Goal: Task Accomplishment & Management: Use online tool/utility

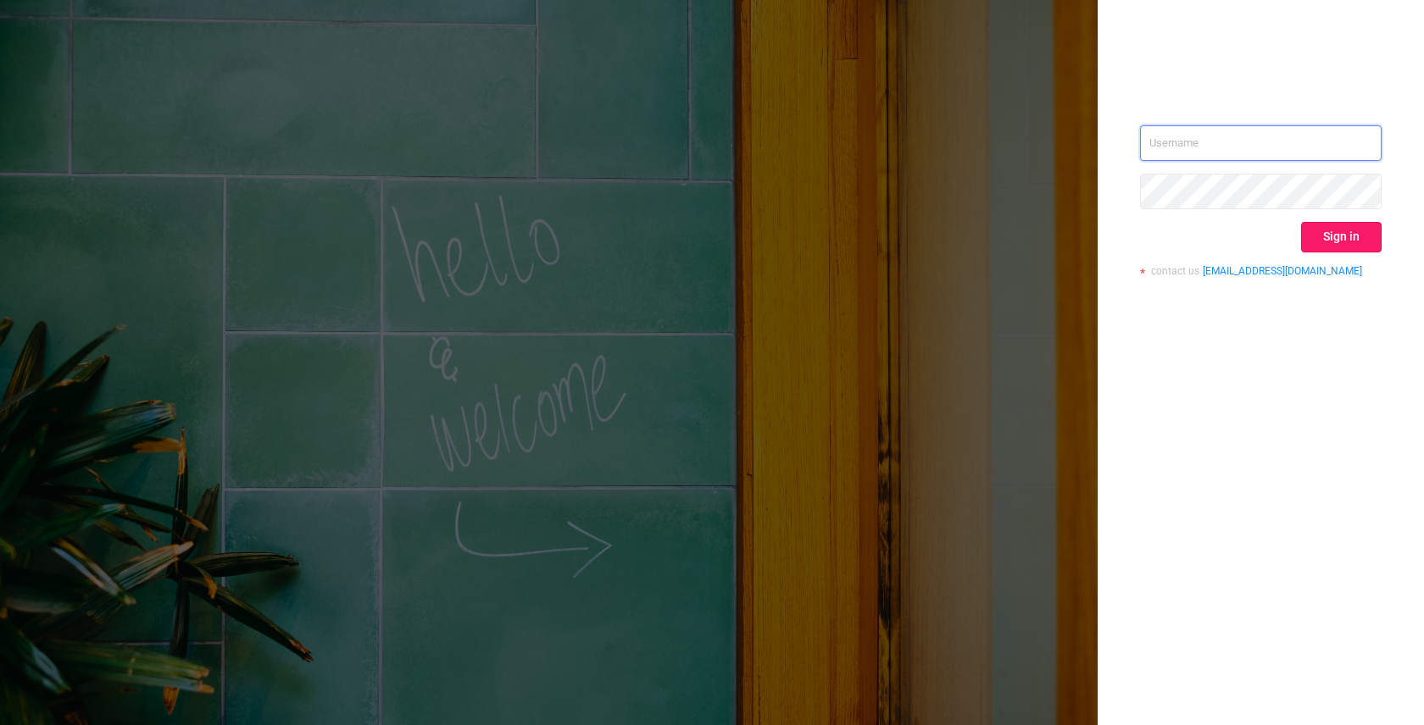
type input "[EMAIL_ADDRESS]"
click at [1342, 236] on button "Sign in" at bounding box center [1341, 237] width 81 height 31
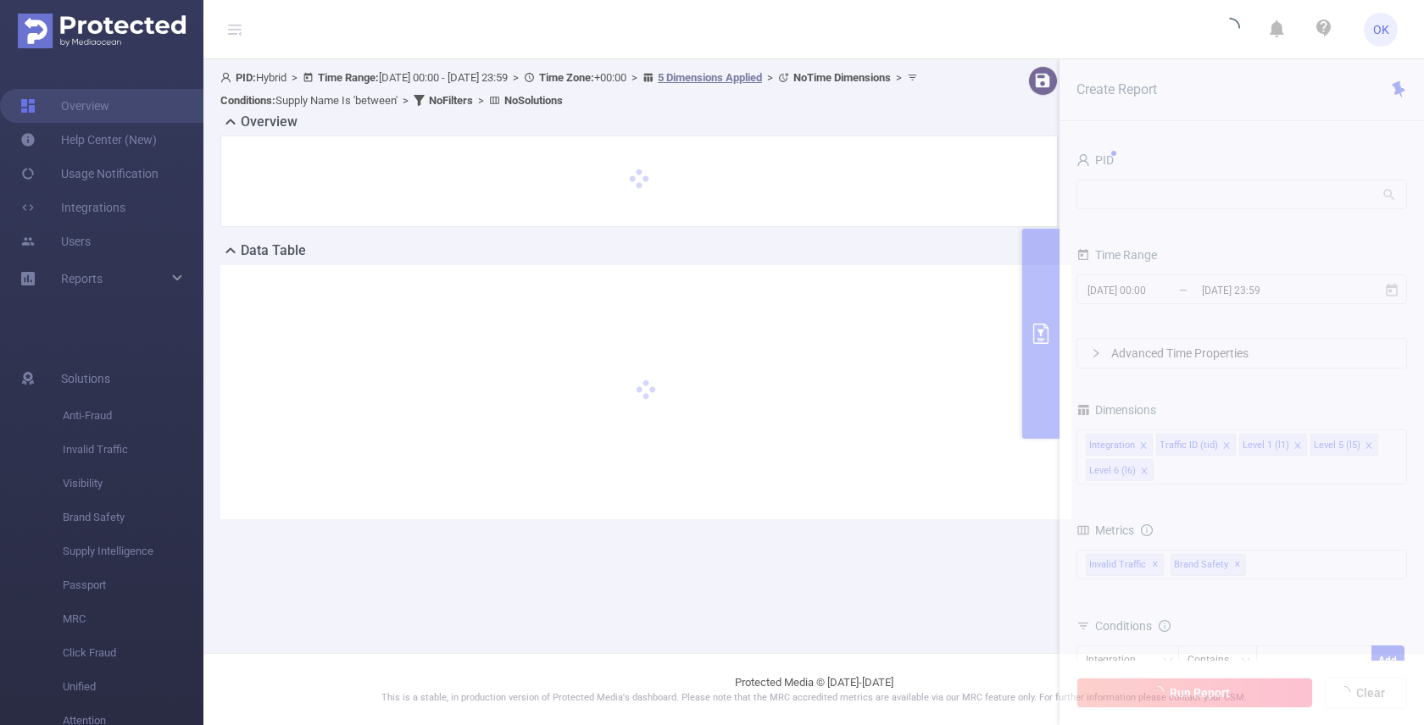
click at [842, 18] on header "OK" at bounding box center [712, 29] width 1424 height 59
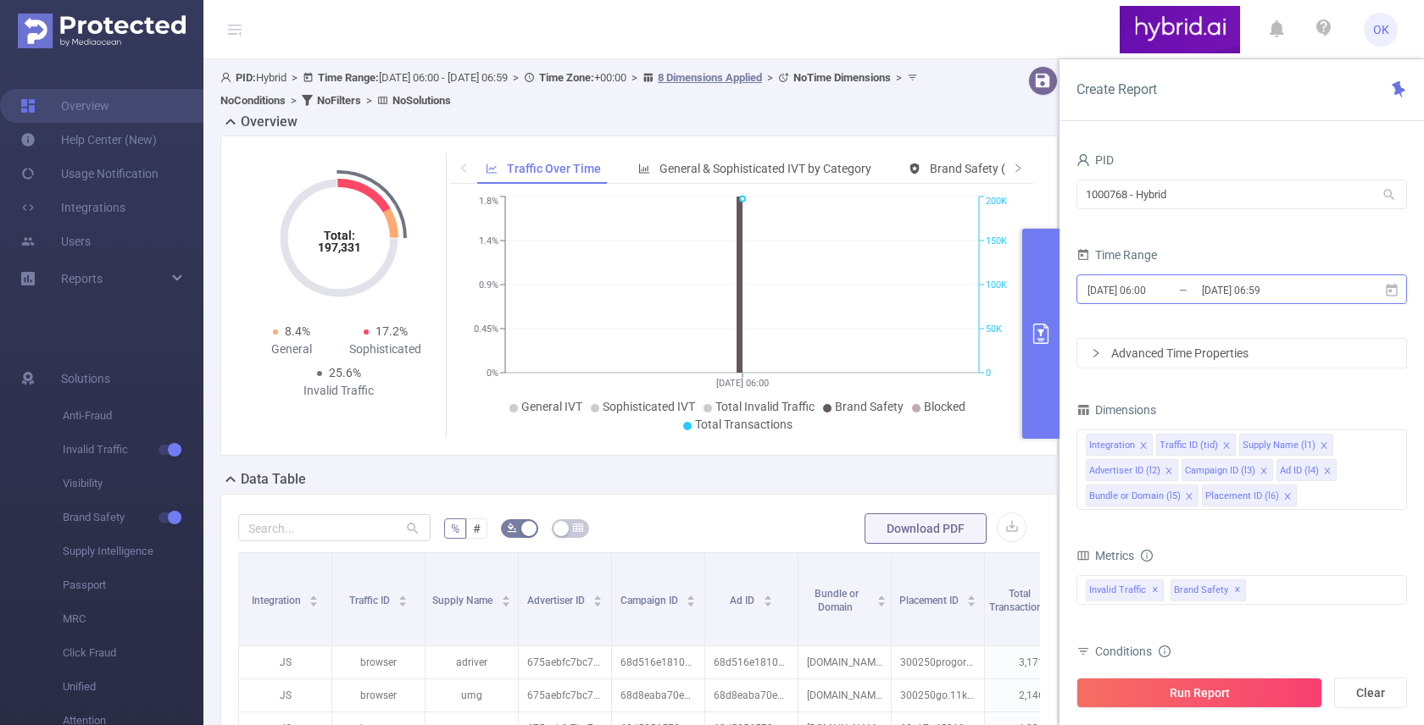
click at [1207, 296] on input "[DATE] 06:59" at bounding box center [1268, 290] width 137 height 23
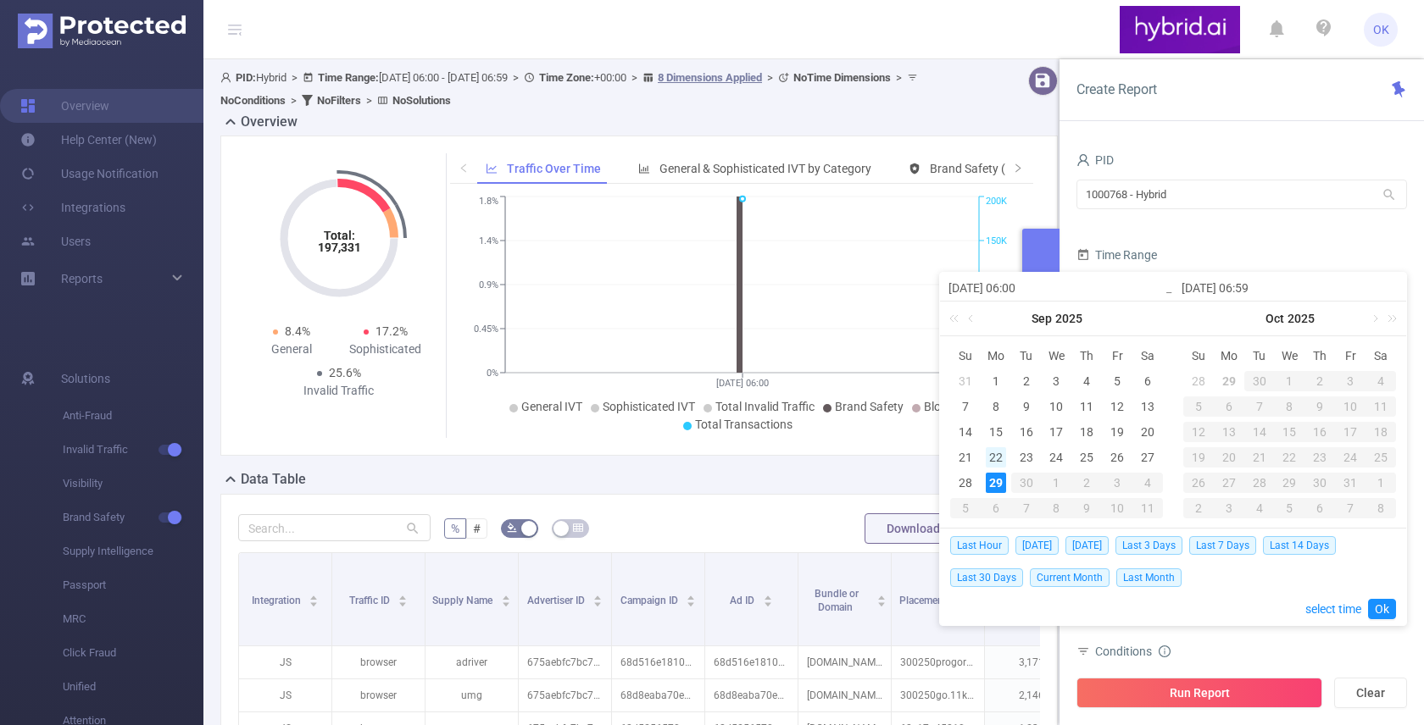
click at [1000, 453] on div "22" at bounding box center [996, 457] width 20 height 20
click at [963, 473] on div "28" at bounding box center [965, 483] width 20 height 20
type input "[DATE] 06:00"
type input "[DATE] 06:59"
type input "[DATE] 06:00"
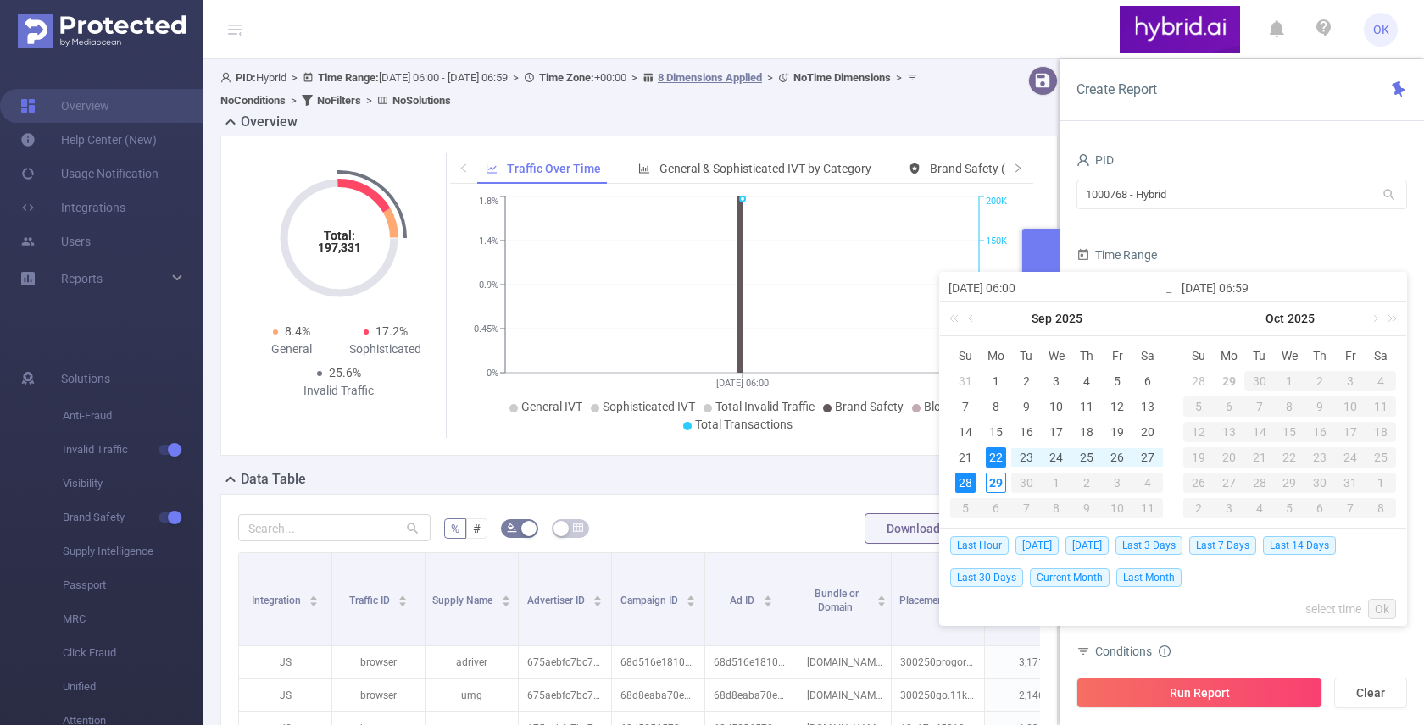
type input "[DATE] 06:59"
click at [1374, 609] on link "Ok" at bounding box center [1382, 609] width 28 height 20
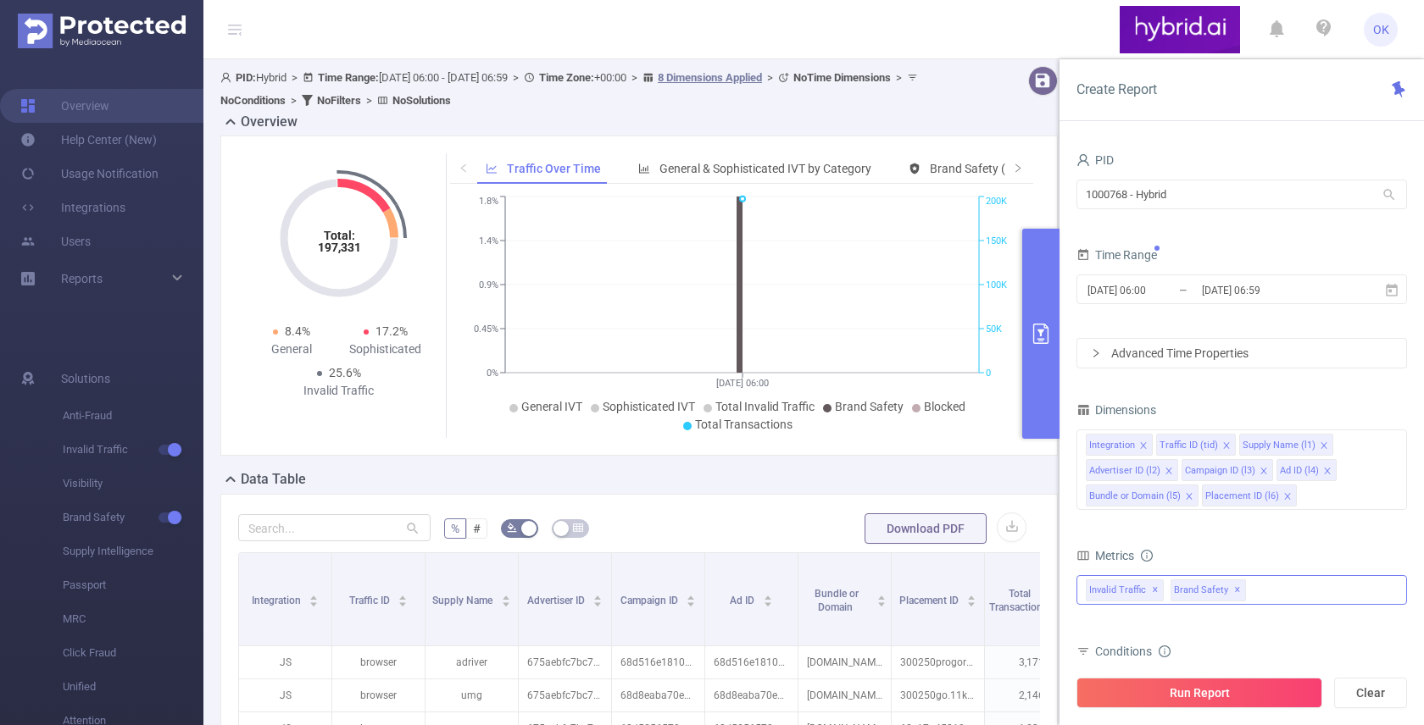
click at [1234, 590] on span "✕" at bounding box center [1237, 591] width 7 height 20
click at [1202, 540] on form "Dimensions Integration Traffic ID (tid) Supply Name (l1) Advertiser ID (l2) Cam…" at bounding box center [1241, 612] width 331 height 428
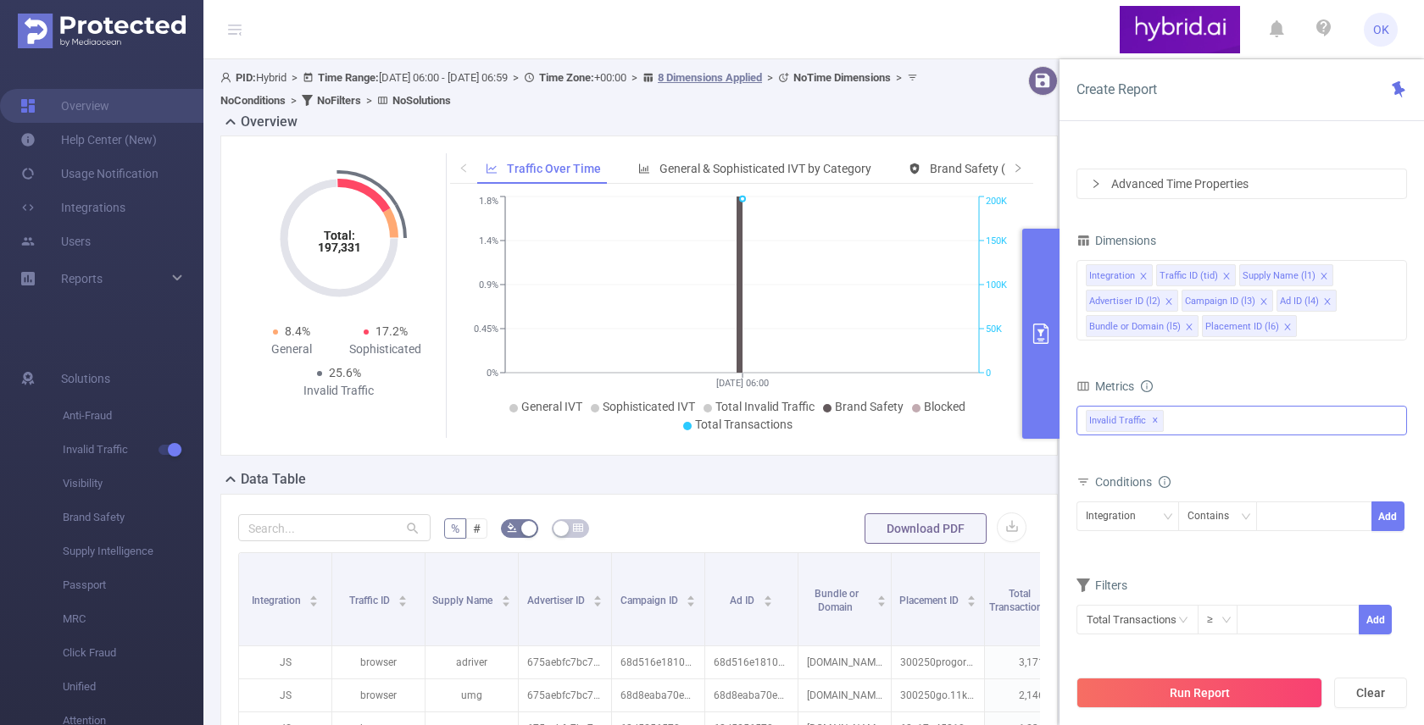
click at [1198, 425] on div "Invalid Traffic ✕" at bounding box center [1241, 421] width 331 height 30
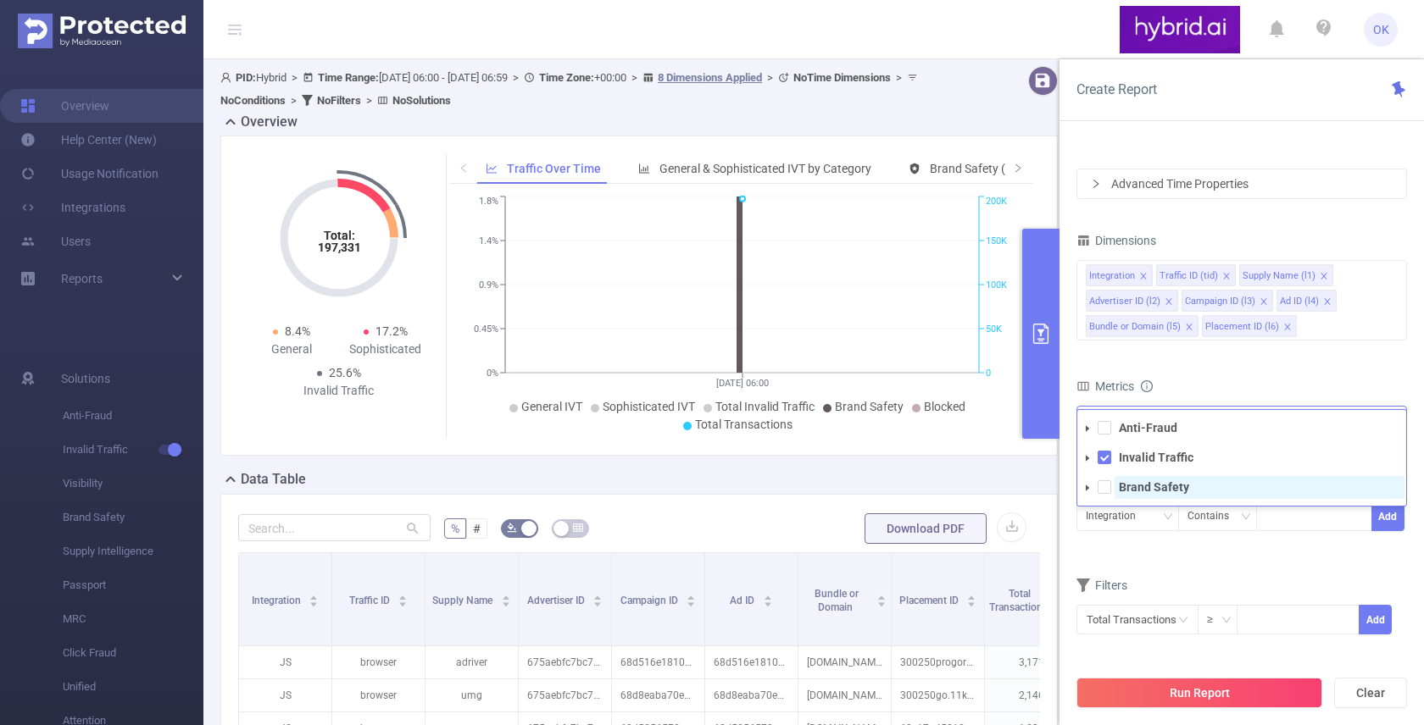
click at [1164, 487] on strong "Brand Safety" at bounding box center [1154, 488] width 70 height 14
click at [1220, 373] on form "Dimensions Integration Traffic ID (tid) Supply Name (l1) Advertiser ID (l2) Cam…" at bounding box center [1241, 443] width 331 height 428
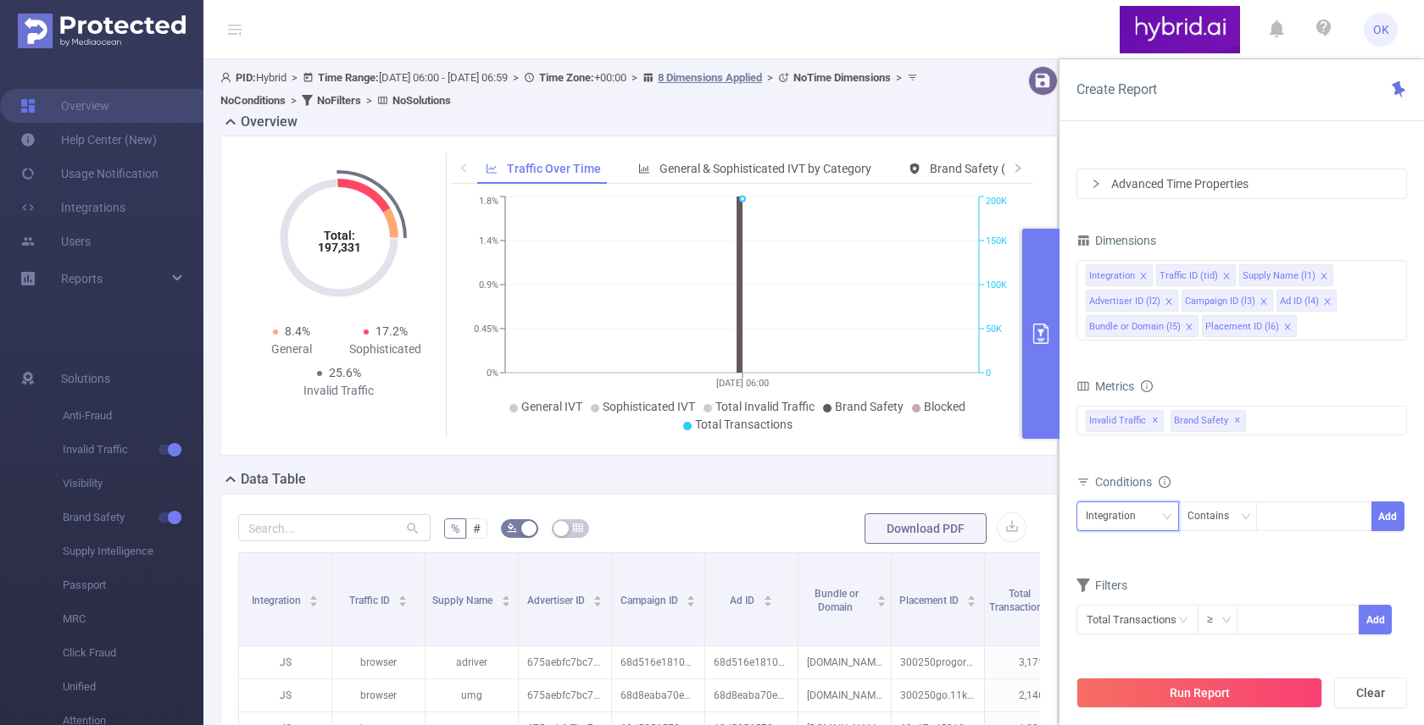
click at [1164, 519] on icon "icon: down" at bounding box center [1167, 517] width 10 height 10
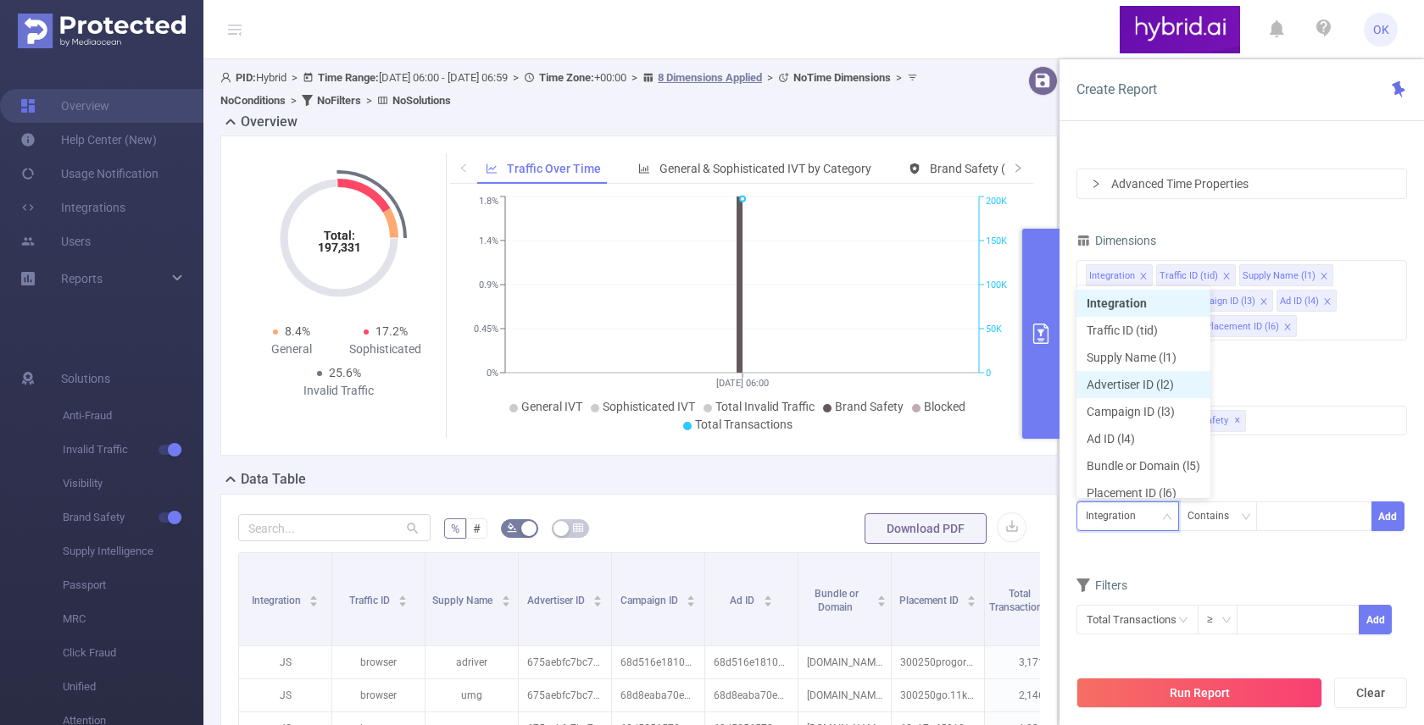
scroll to position [8, 0]
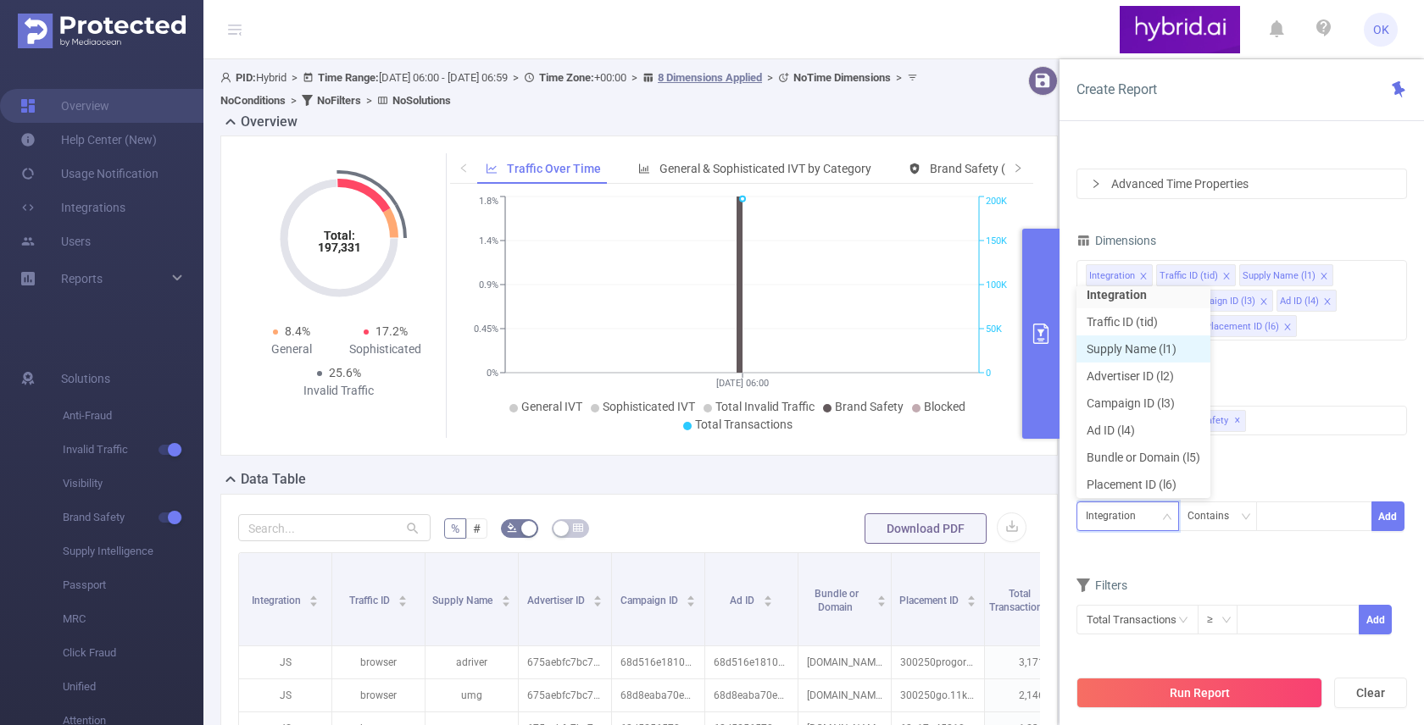
click at [1140, 353] on li "Supply Name (l1)" at bounding box center [1143, 349] width 134 height 27
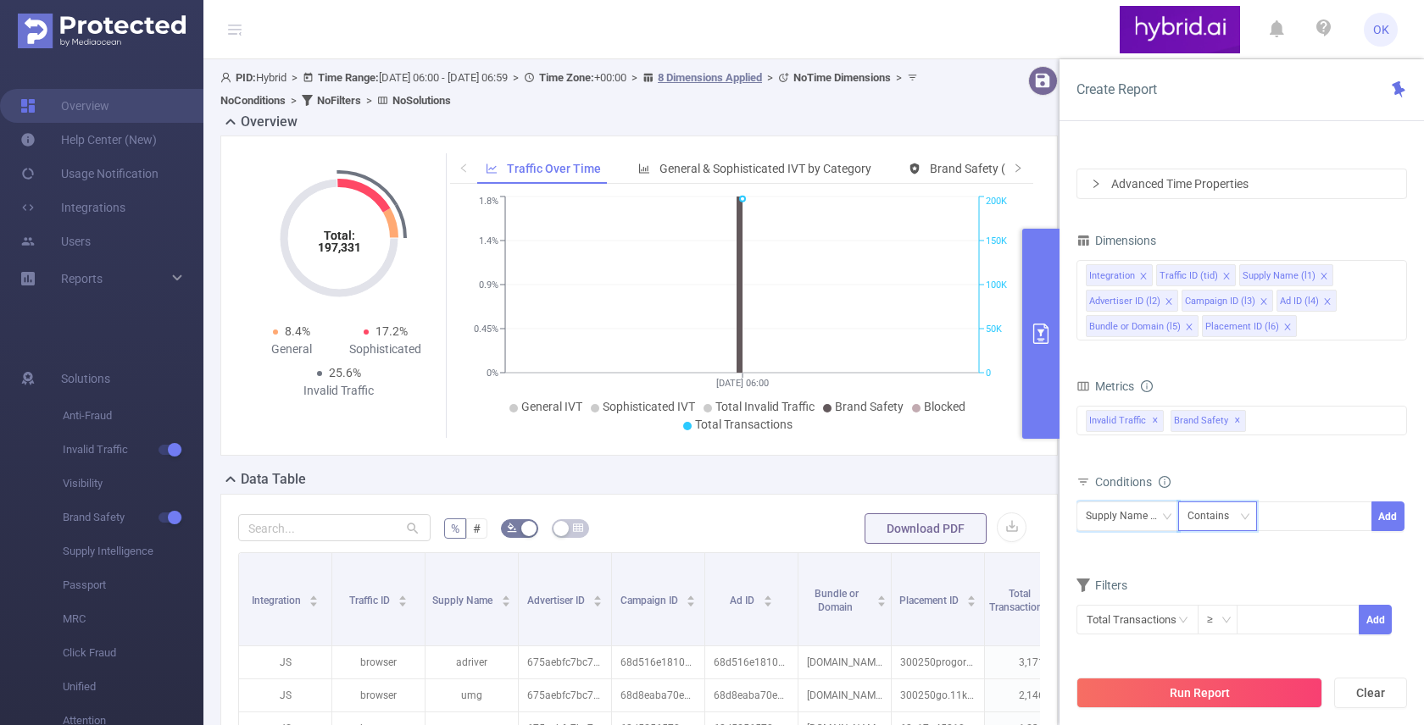
click at [1205, 516] on div "Contains" at bounding box center [1213, 517] width 53 height 28
click at [1196, 576] on li "Is" at bounding box center [1233, 578] width 113 height 27
click at [1286, 516] on div at bounding box center [1313, 517] width 97 height 28
type input "sape"
click at [1319, 557] on li "sape" at bounding box center [1314, 551] width 116 height 27
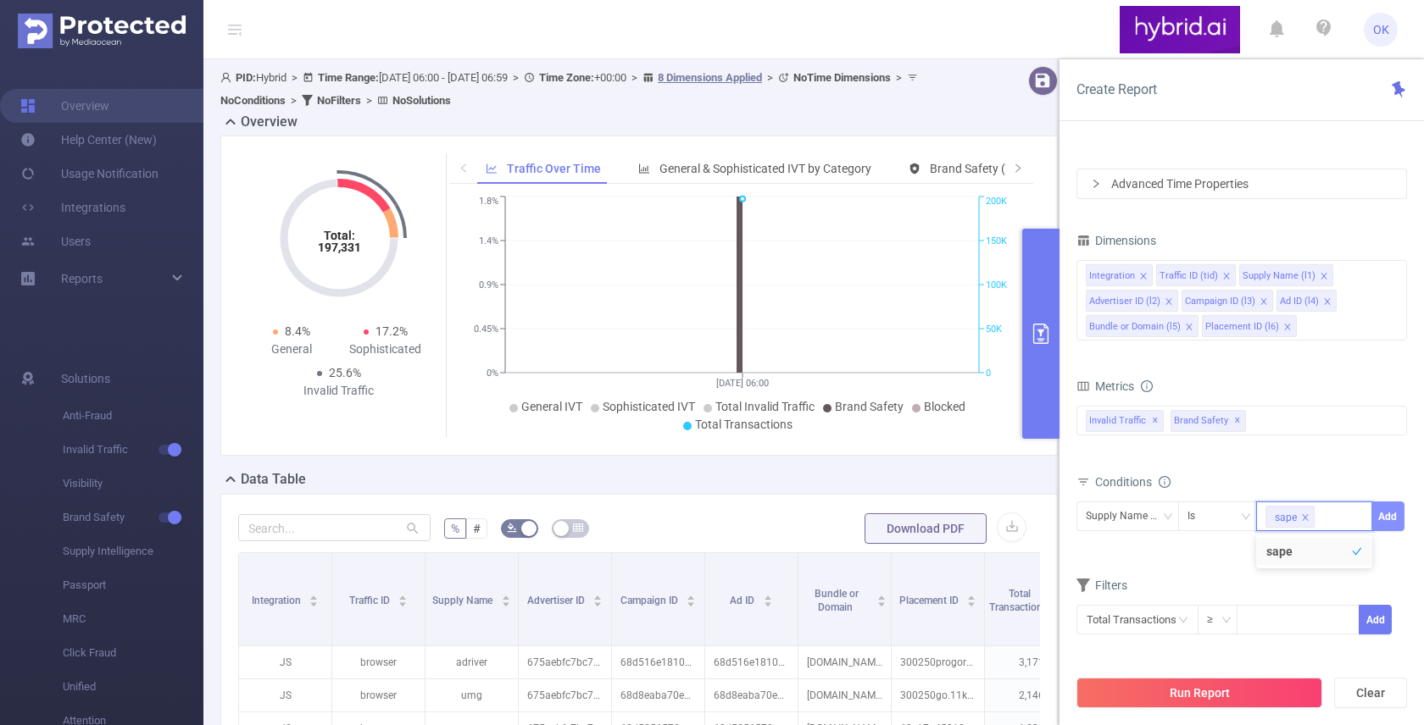
click at [1388, 518] on button "Add" at bounding box center [1387, 517] width 33 height 30
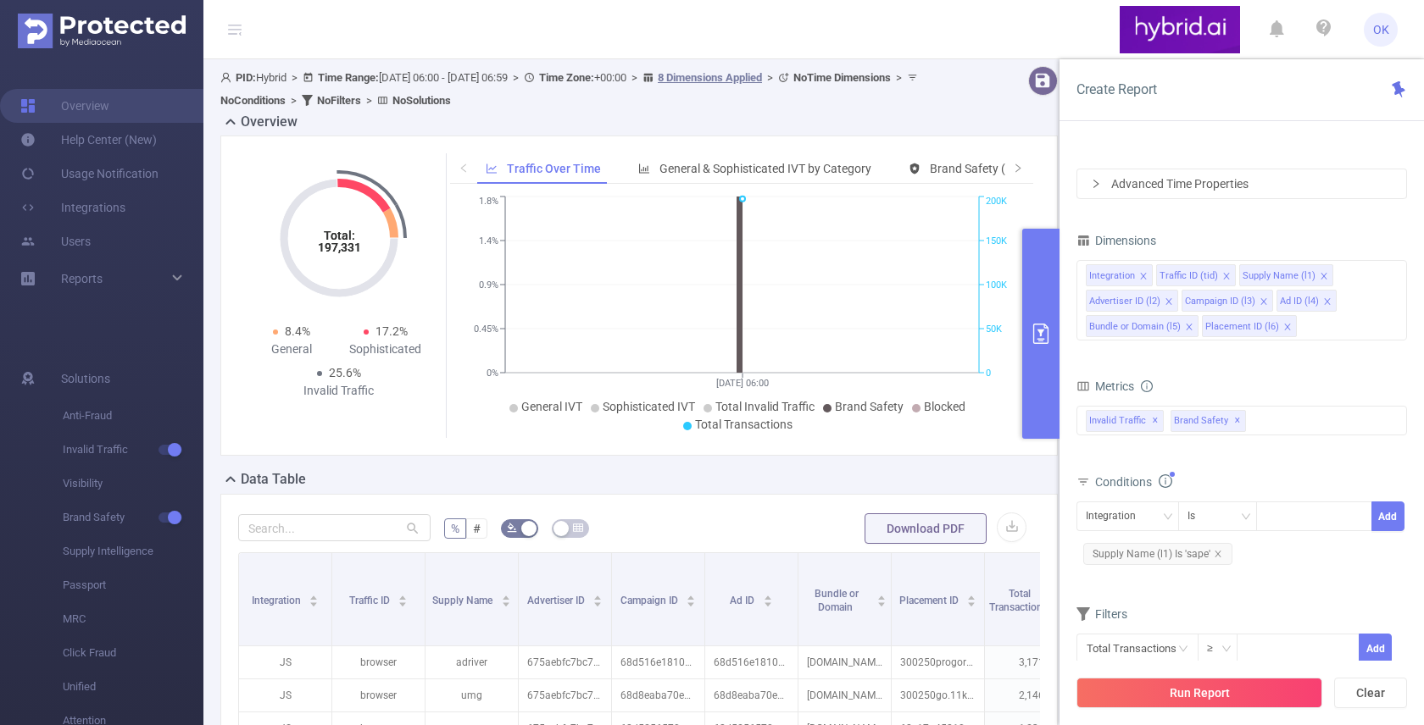
click at [1107, 188] on div "Advanced Time Properties" at bounding box center [1241, 183] width 329 height 29
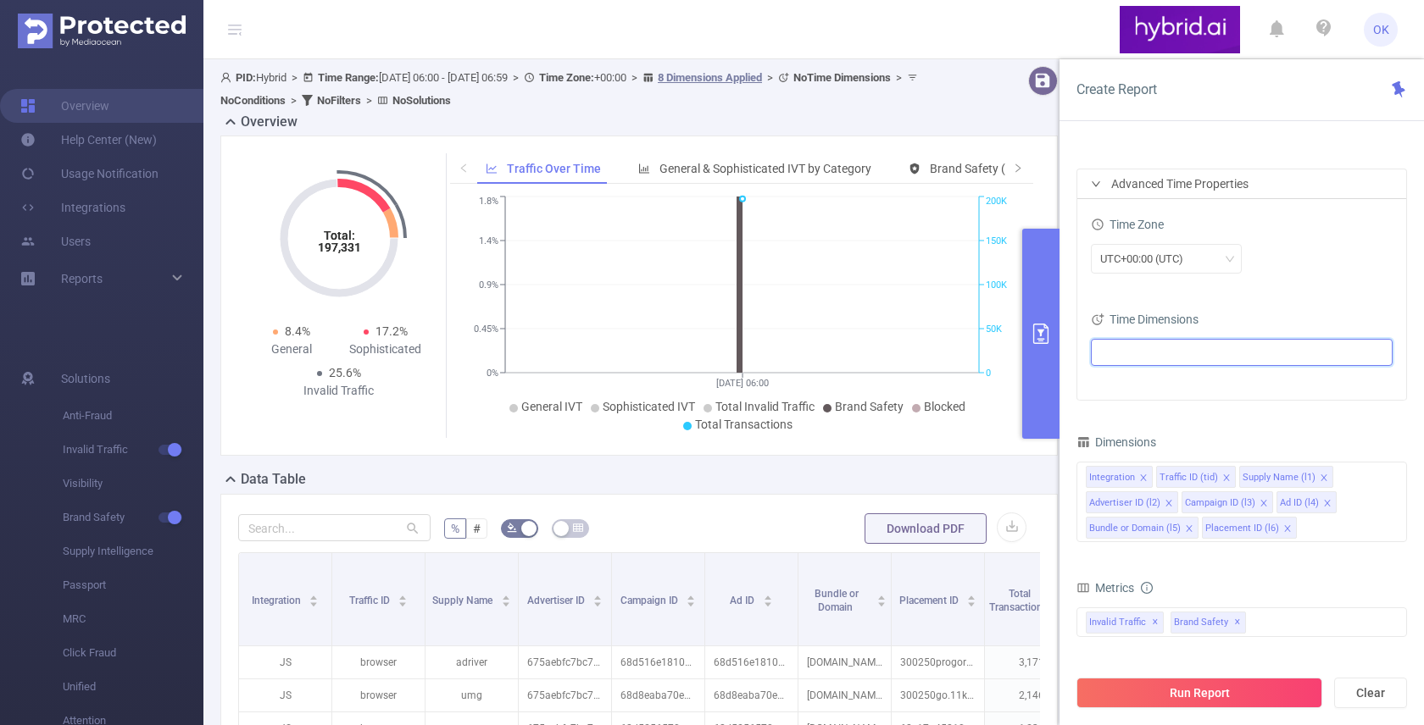
click at [1138, 349] on ul at bounding box center [1235, 352] width 279 height 25
click at [1136, 386] on span "Date (Example: [DATE] )" at bounding box center [1187, 384] width 103 height 14
click at [1259, 288] on div "Time Zone UTC+00:00 (UTC) Time Dimensions Date" at bounding box center [1241, 299] width 329 height 201
click at [1225, 434] on div "Dimensions" at bounding box center [1241, 445] width 331 height 28
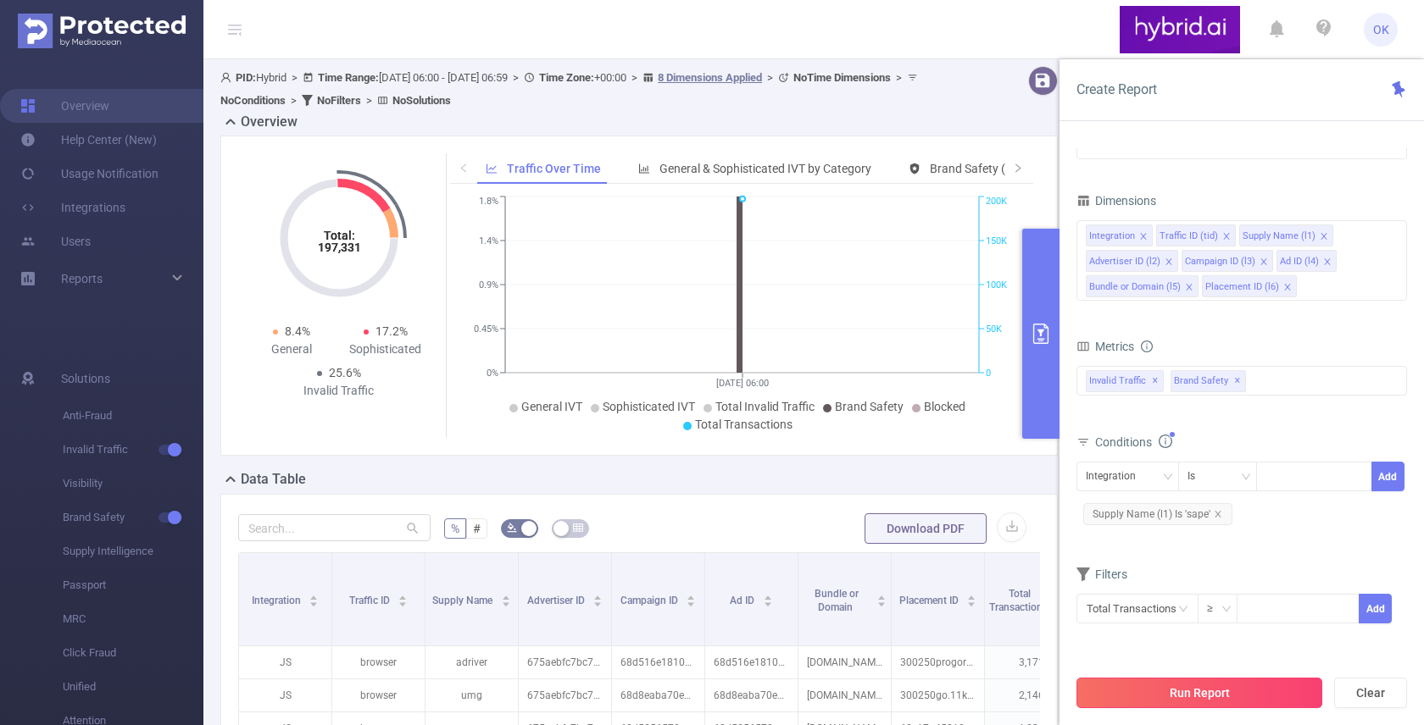
click at [1191, 696] on button "Run Report" at bounding box center [1199, 693] width 246 height 31
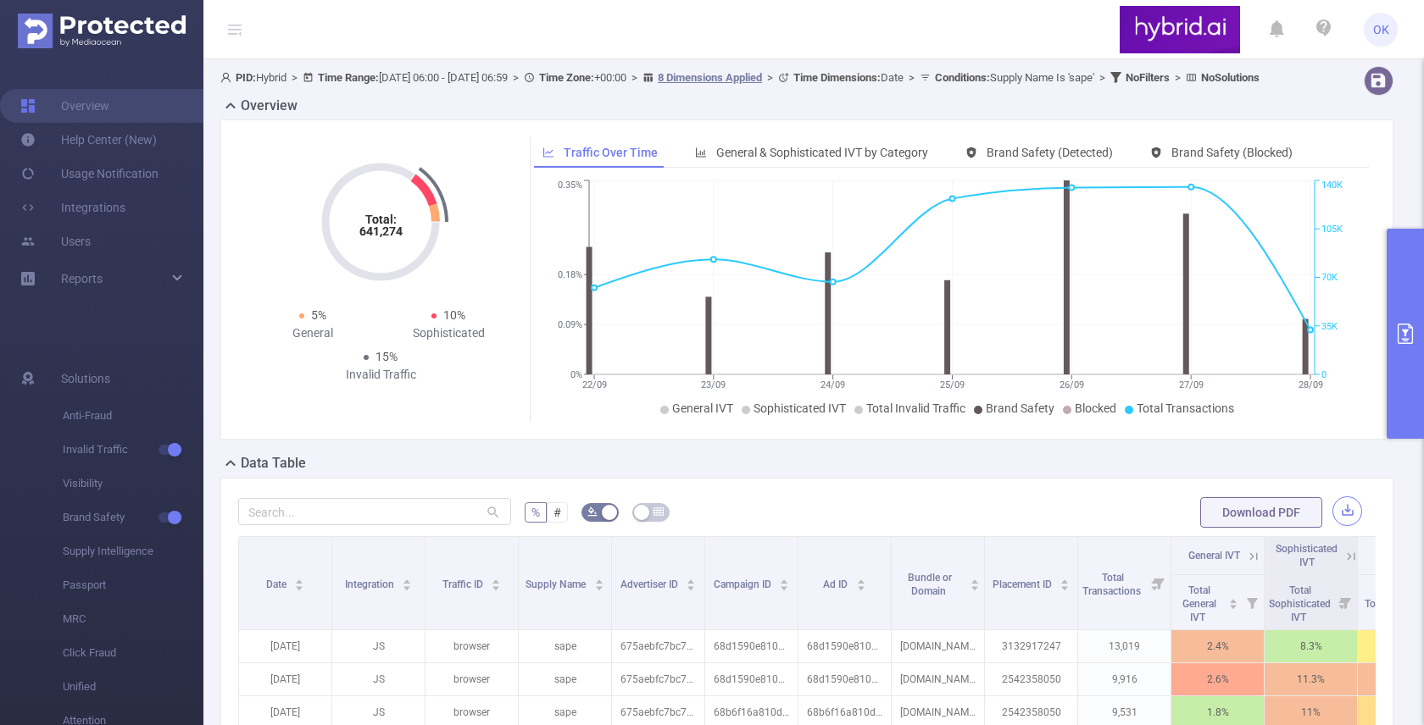
click at [1345, 526] on button "button" at bounding box center [1347, 512] width 30 height 30
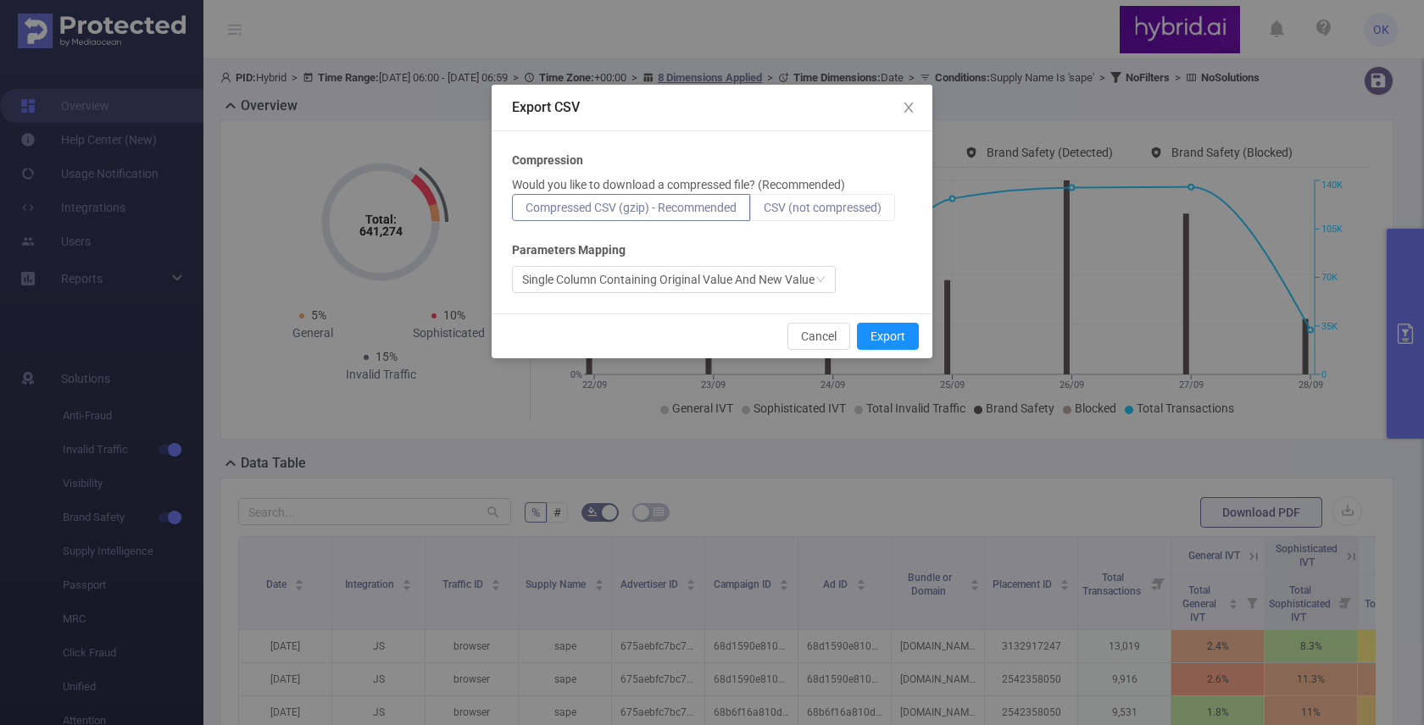
click at [825, 214] on label "CSV (not compressed)" at bounding box center [822, 207] width 145 height 27
click at [764, 212] on input "CSV (not compressed)" at bounding box center [764, 212] width 0 height 0
click at [891, 342] on button "Export" at bounding box center [888, 336] width 62 height 27
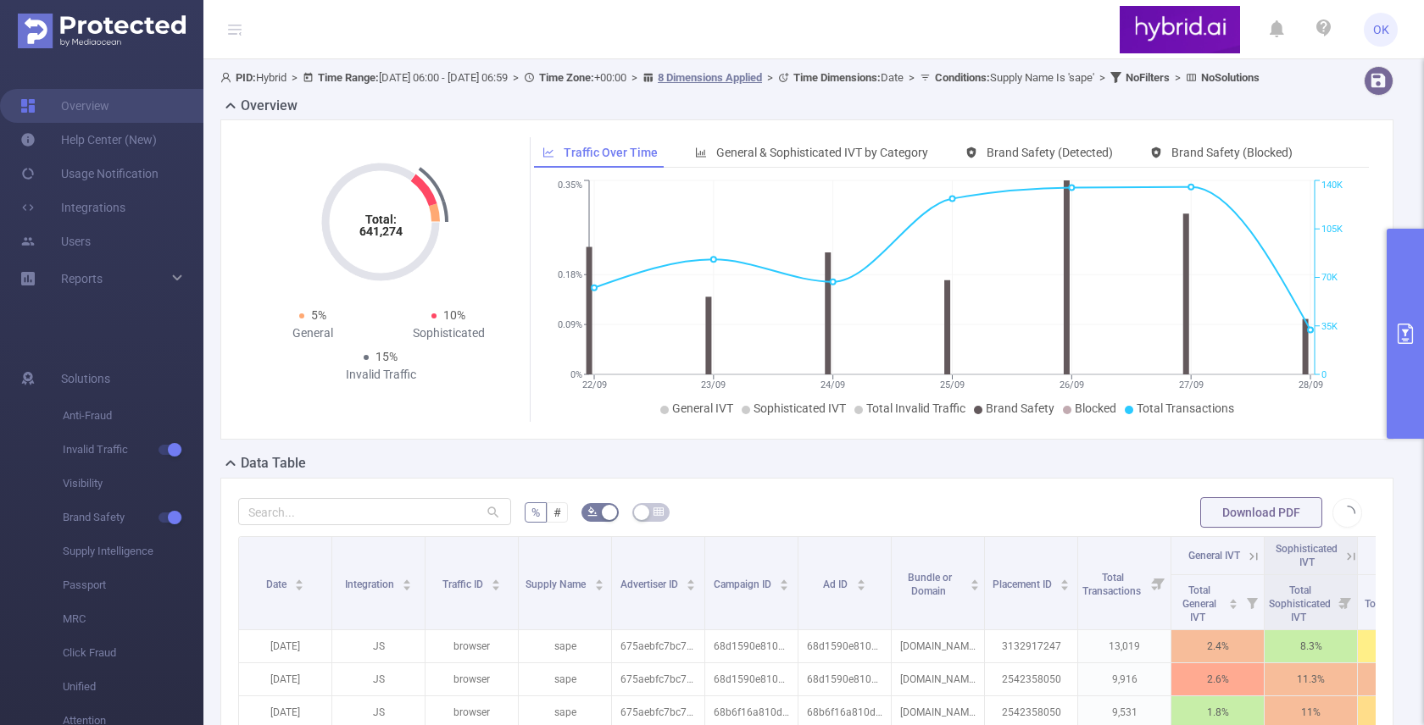
click at [840, 453] on div "Total: 641,274 Total: 641,274 5% General 10% Sophisticated 15% Invalid Traffic …" at bounding box center [807, 286] width 1186 height 334
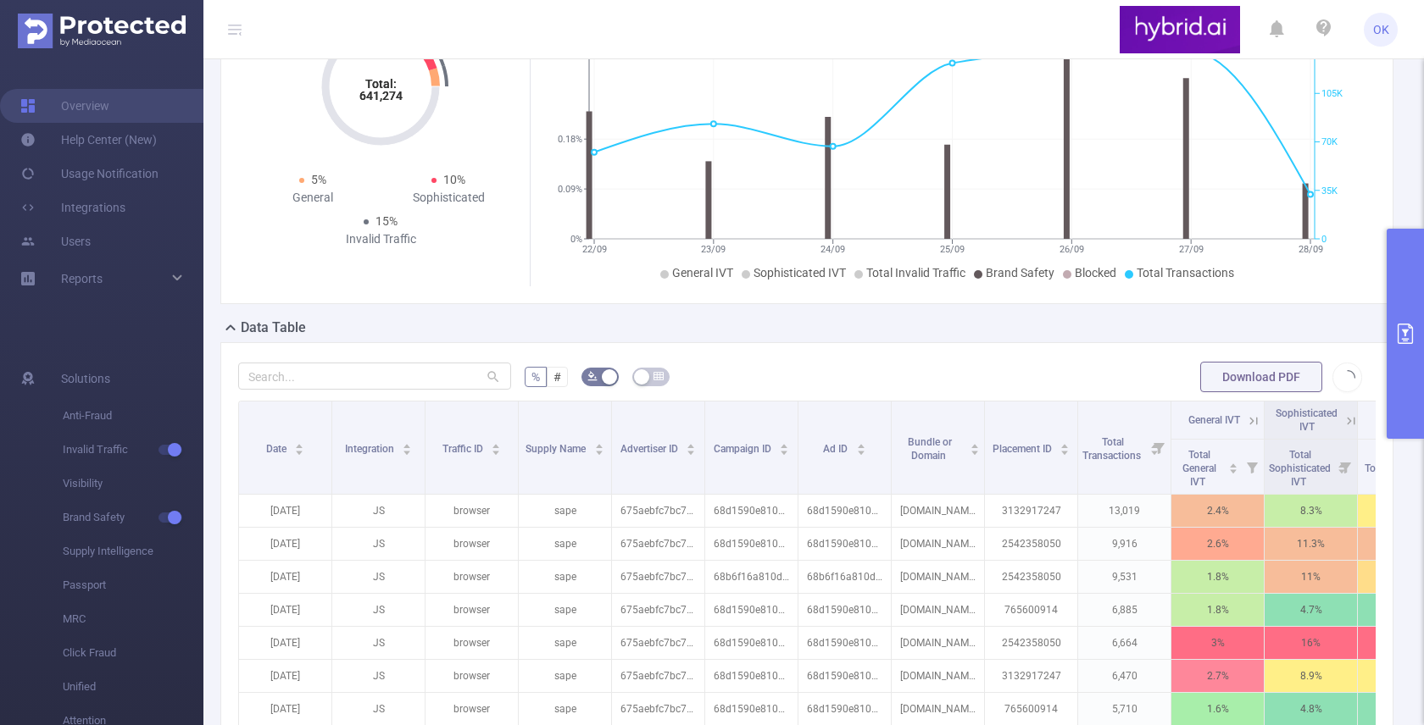
scroll to position [136, 0]
